Goal: Register for event/course

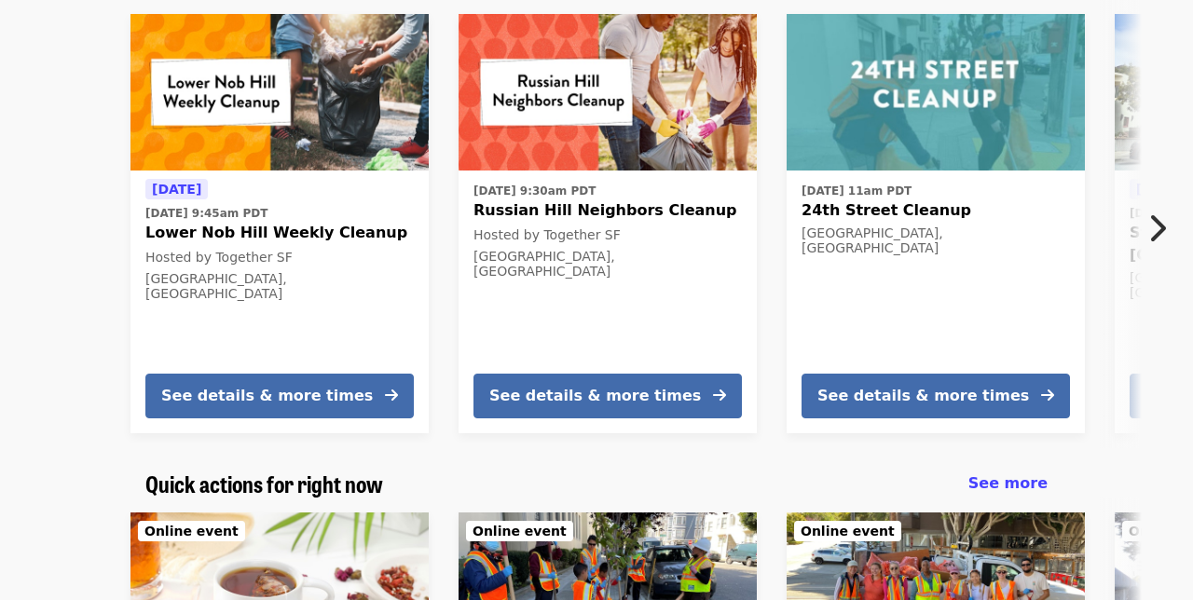
scroll to position [83, 0]
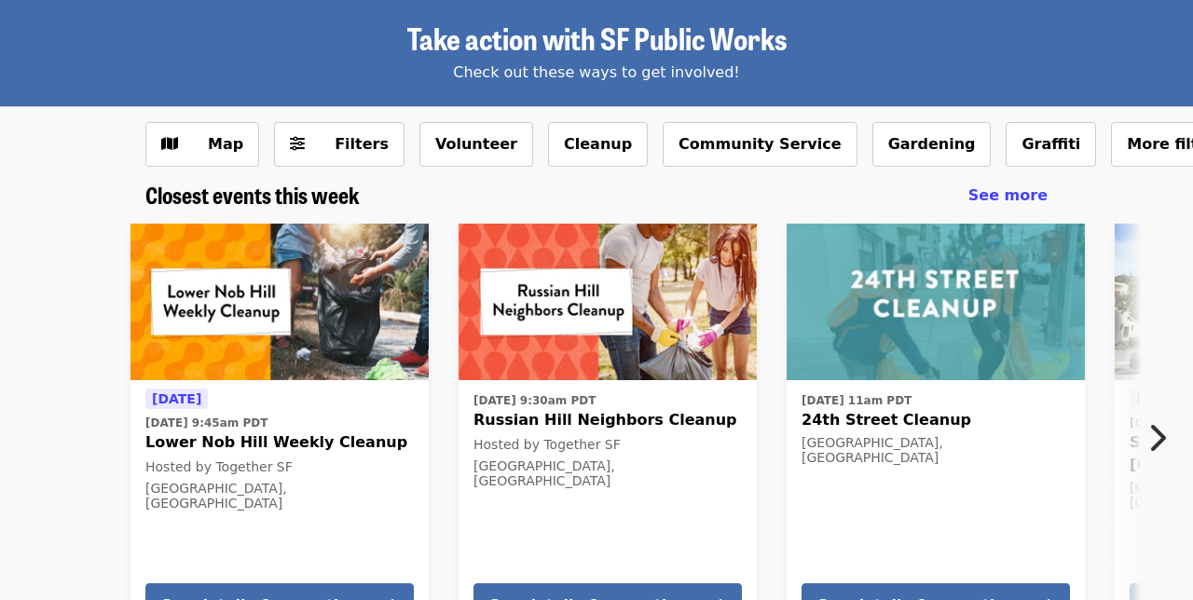
click at [1154, 430] on icon "chevron-right icon" at bounding box center [1156, 437] width 19 height 35
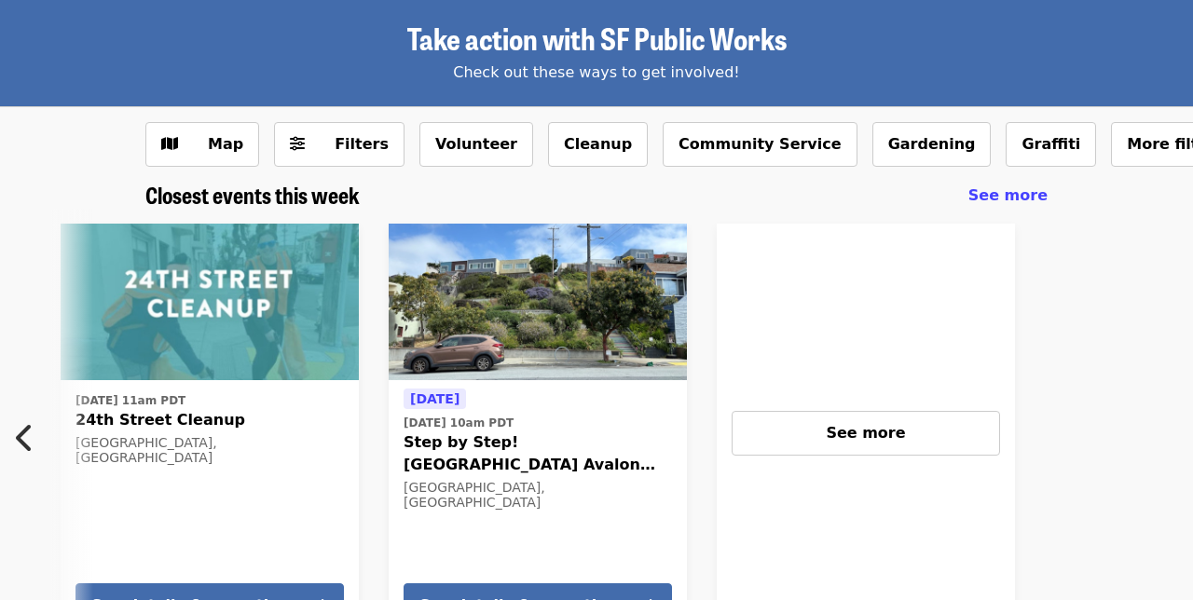
scroll to position [0, 788]
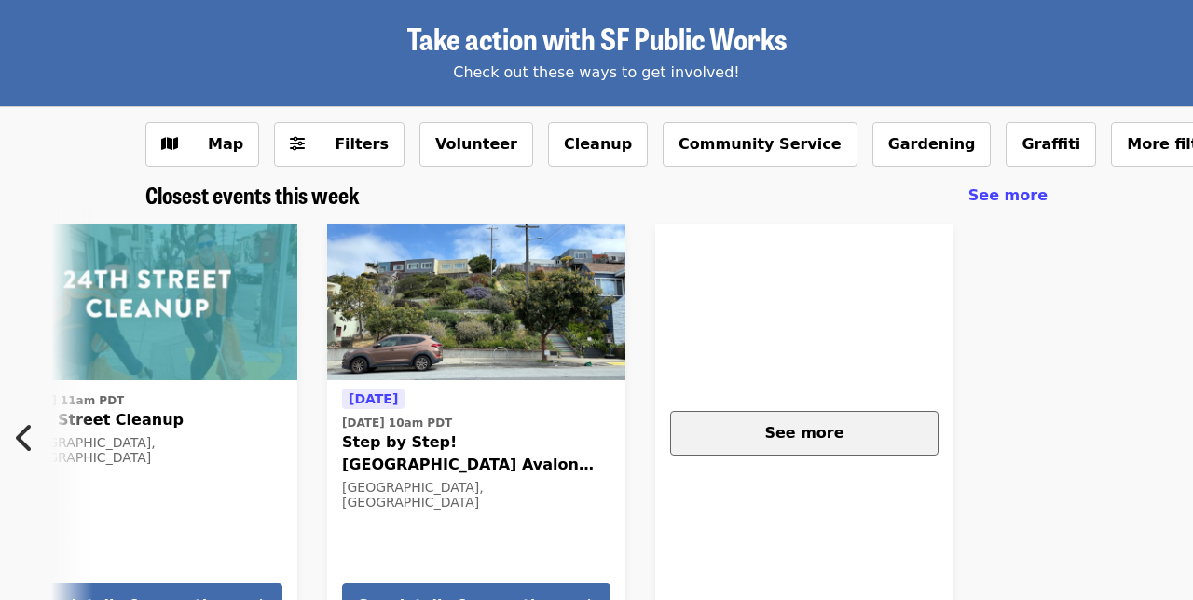
click at [708, 429] on div "See more" at bounding box center [804, 433] width 237 height 22
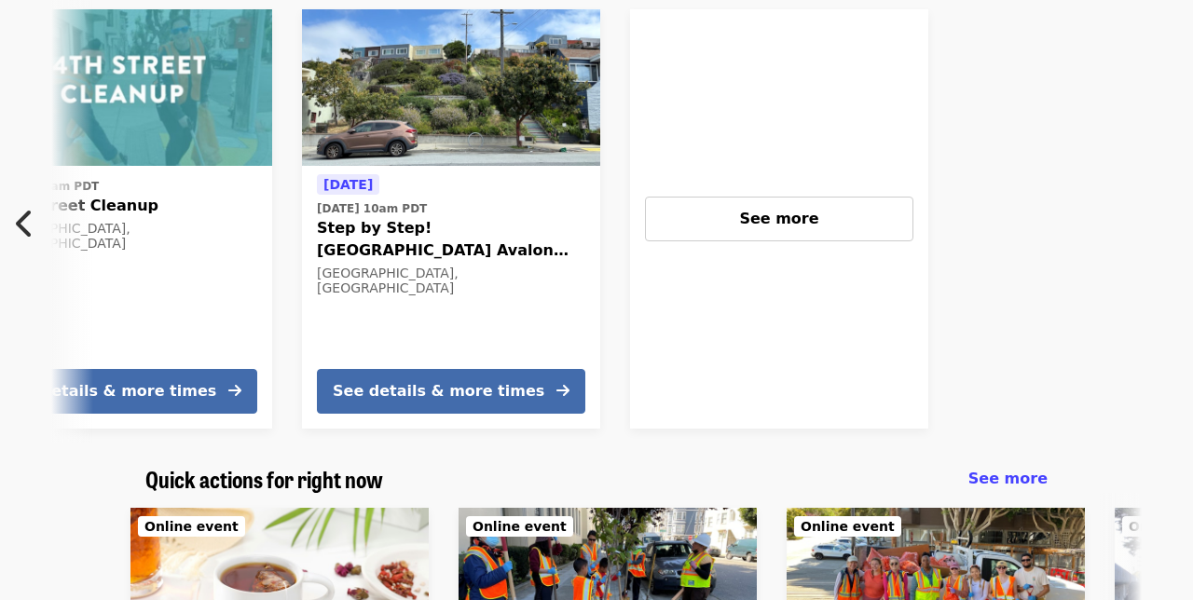
scroll to position [257, 0]
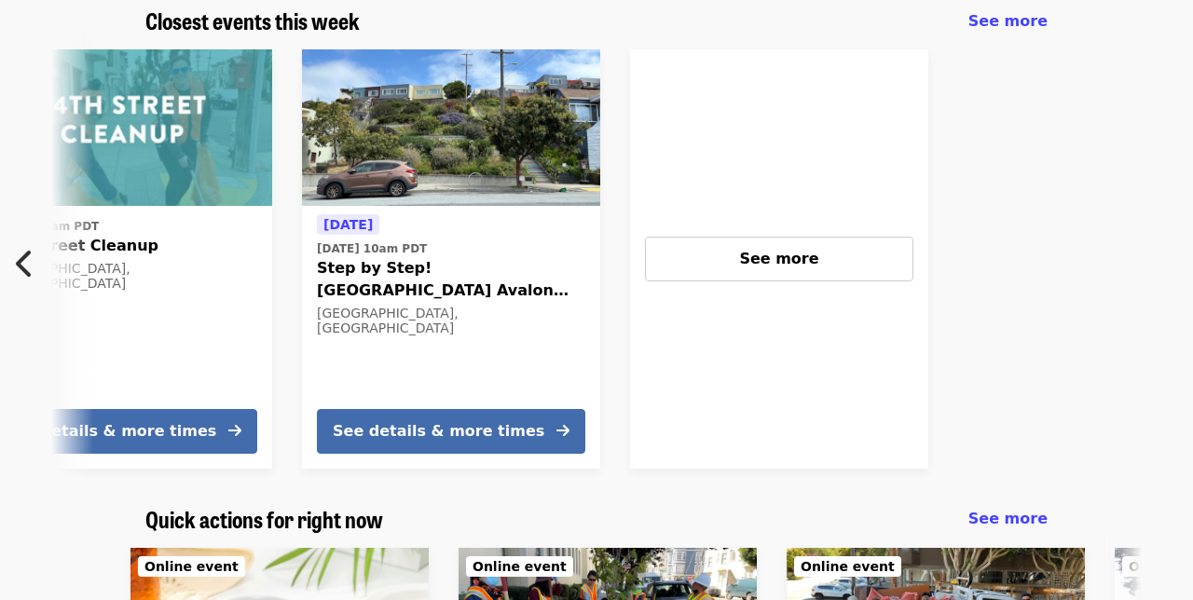
click at [21, 262] on icon "chevron-left icon" at bounding box center [25, 263] width 19 height 35
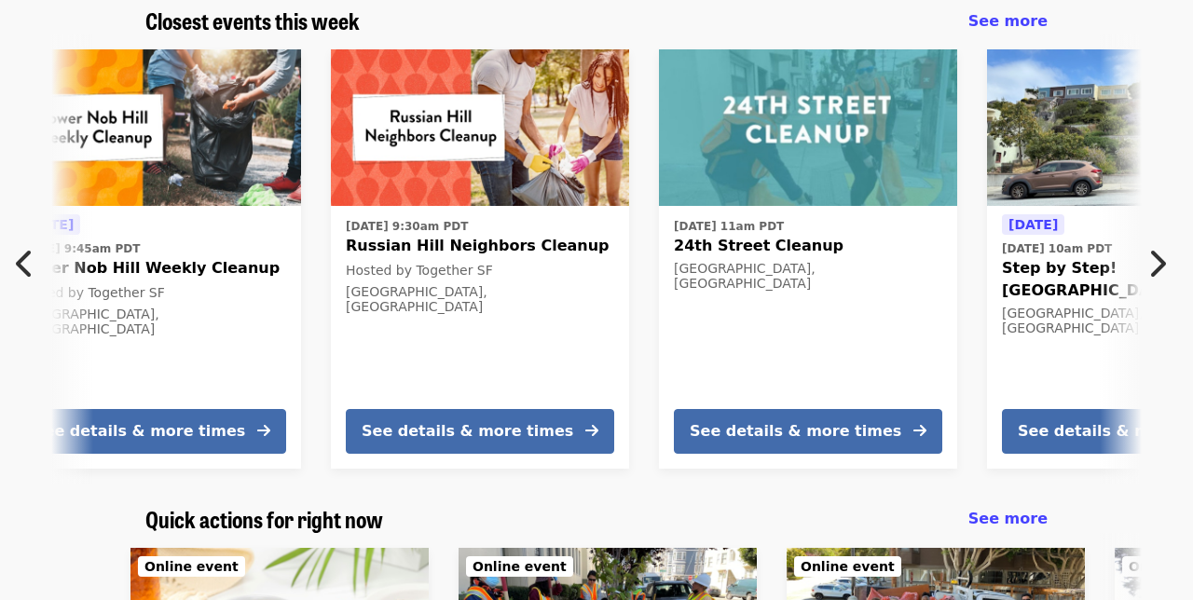
scroll to position [0, 25]
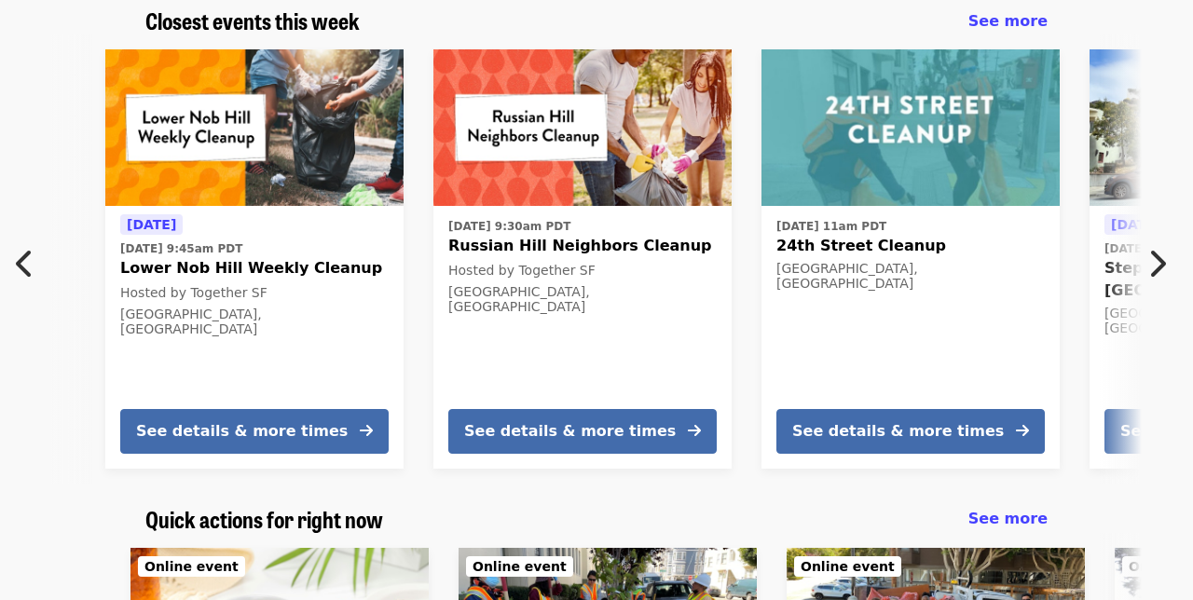
click at [23, 262] on icon "chevron-left icon" at bounding box center [25, 263] width 19 height 35
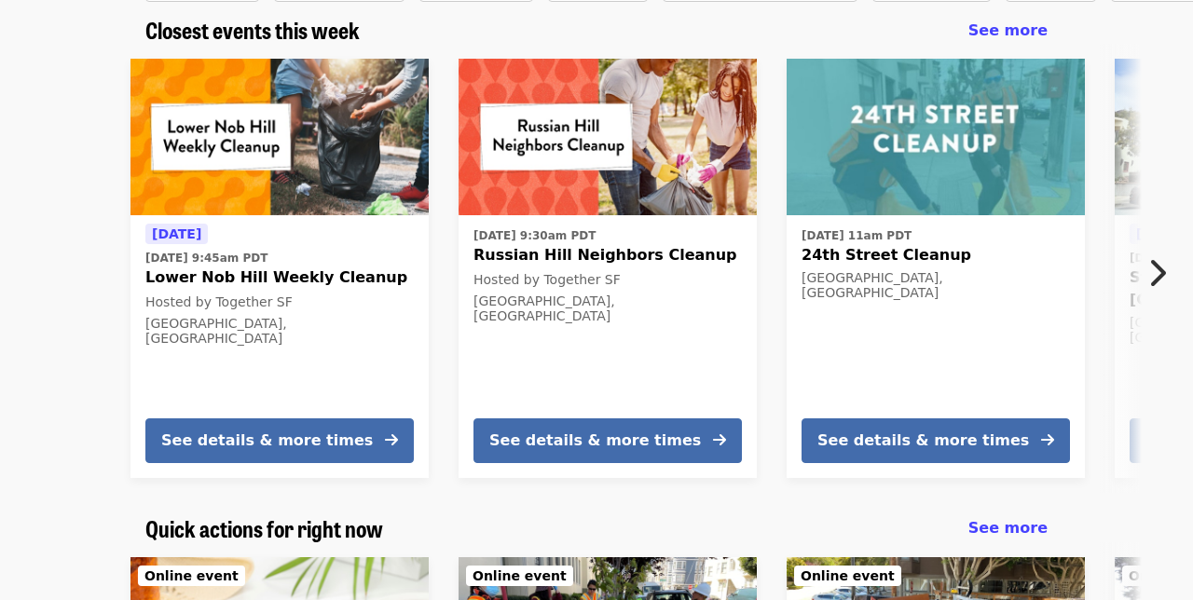
scroll to position [244, 0]
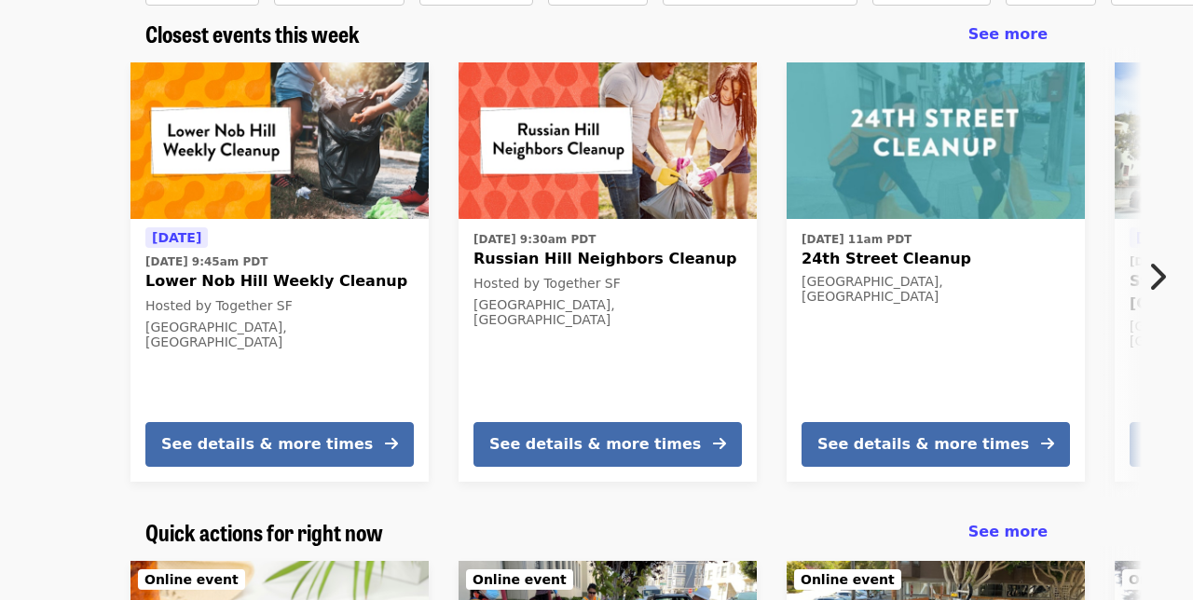
click at [539, 256] on span "Russian Hill Neighbors Cleanup" at bounding box center [607, 259] width 268 height 22
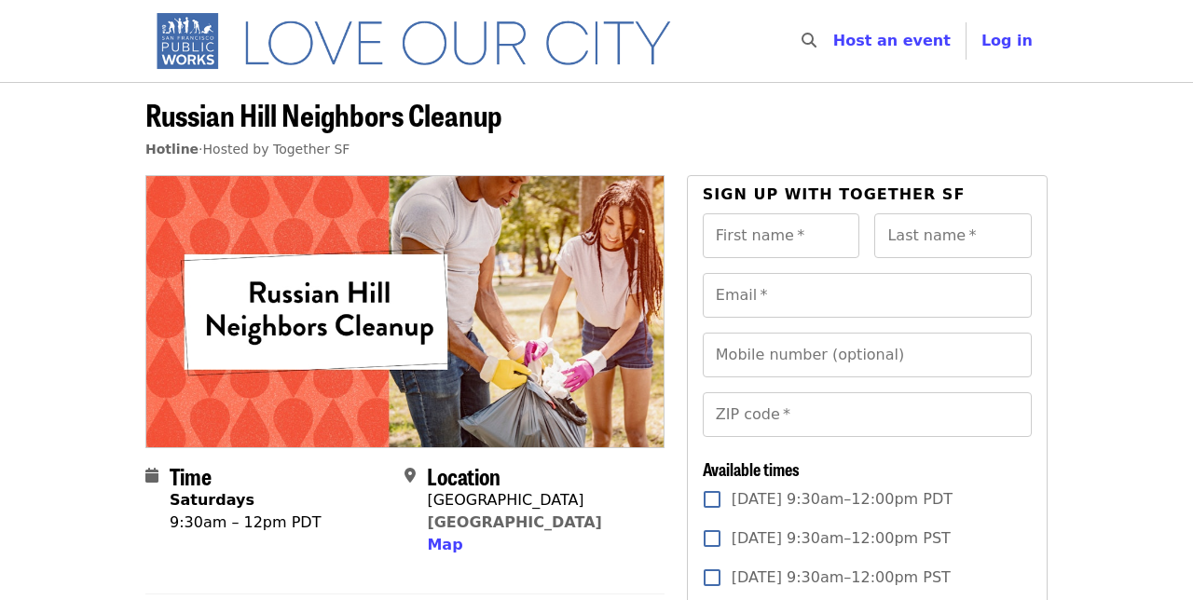
scroll to position [267, 0]
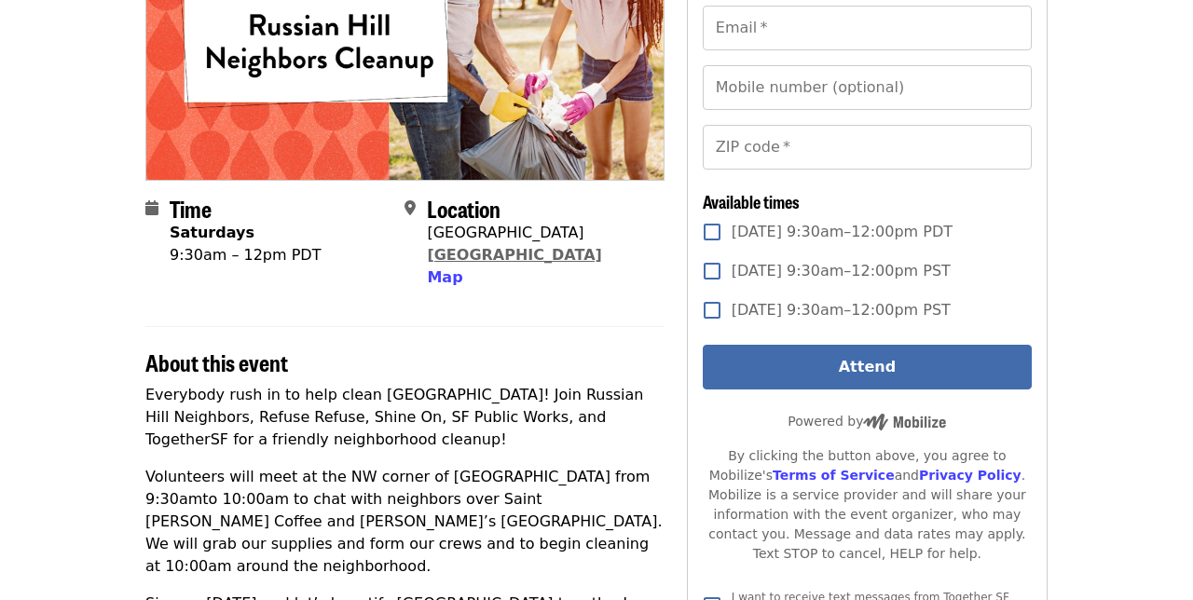
click at [494, 261] on link "San Francisco, CA 94109" at bounding box center [514, 255] width 174 height 18
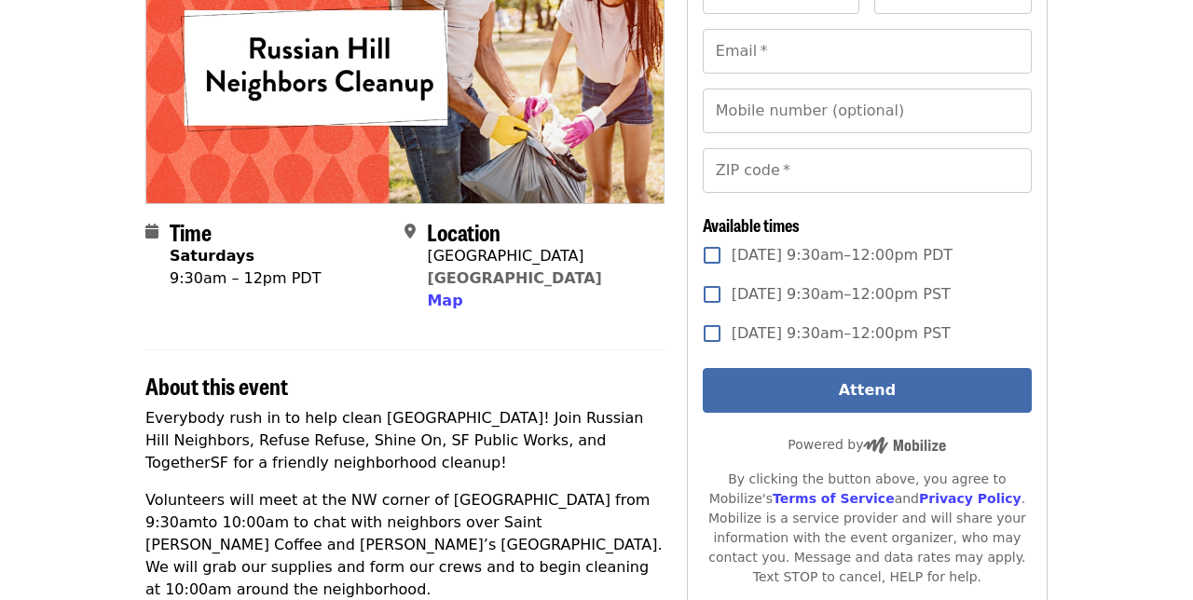
scroll to position [240, 0]
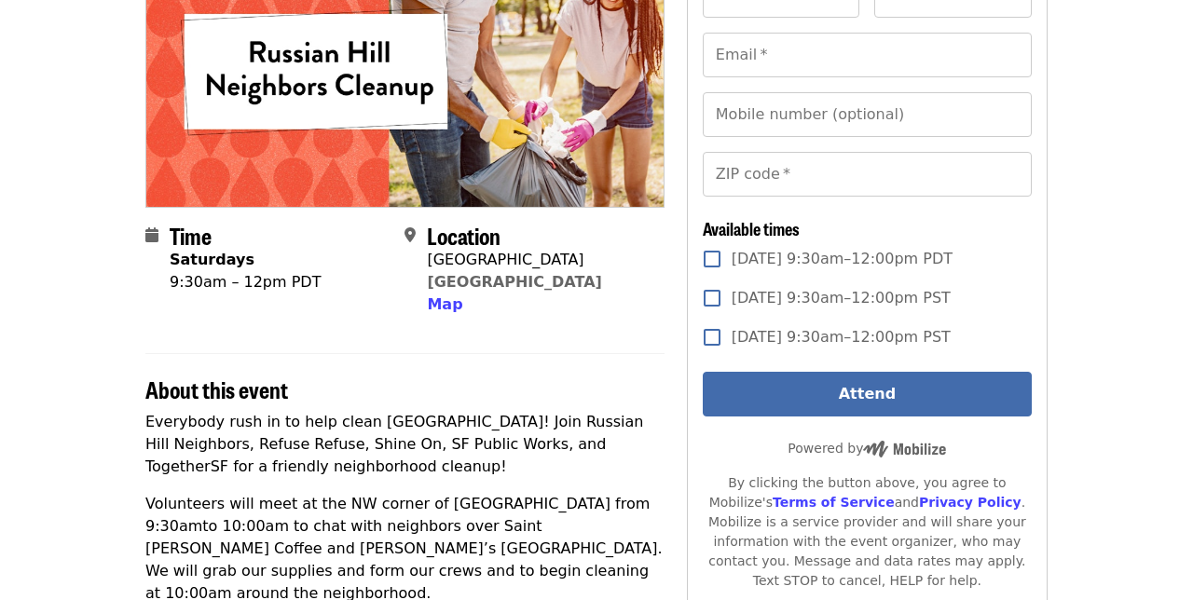
drag, startPoint x: 616, startPoint y: 256, endPoint x: 427, endPoint y: 256, distance: 189.2
click at [427, 256] on div "Location Filbert Street & Hyde Street San Francisco, CA 94109 Map" at bounding box center [526, 270] width 244 height 94
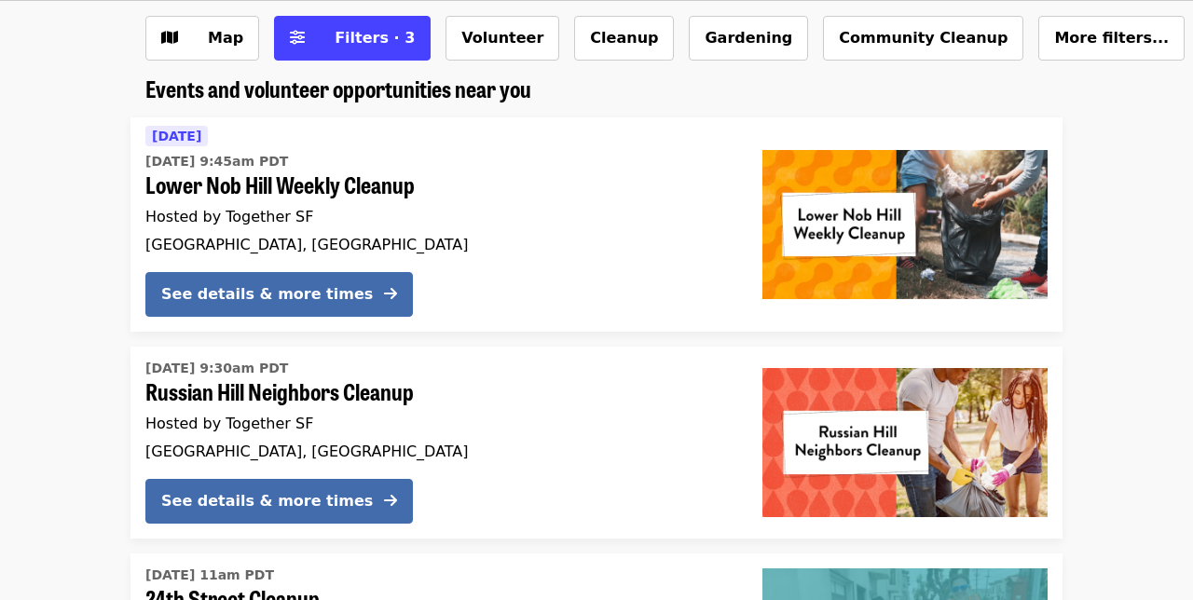
scroll to position [186, 0]
